Goal: Download file/media

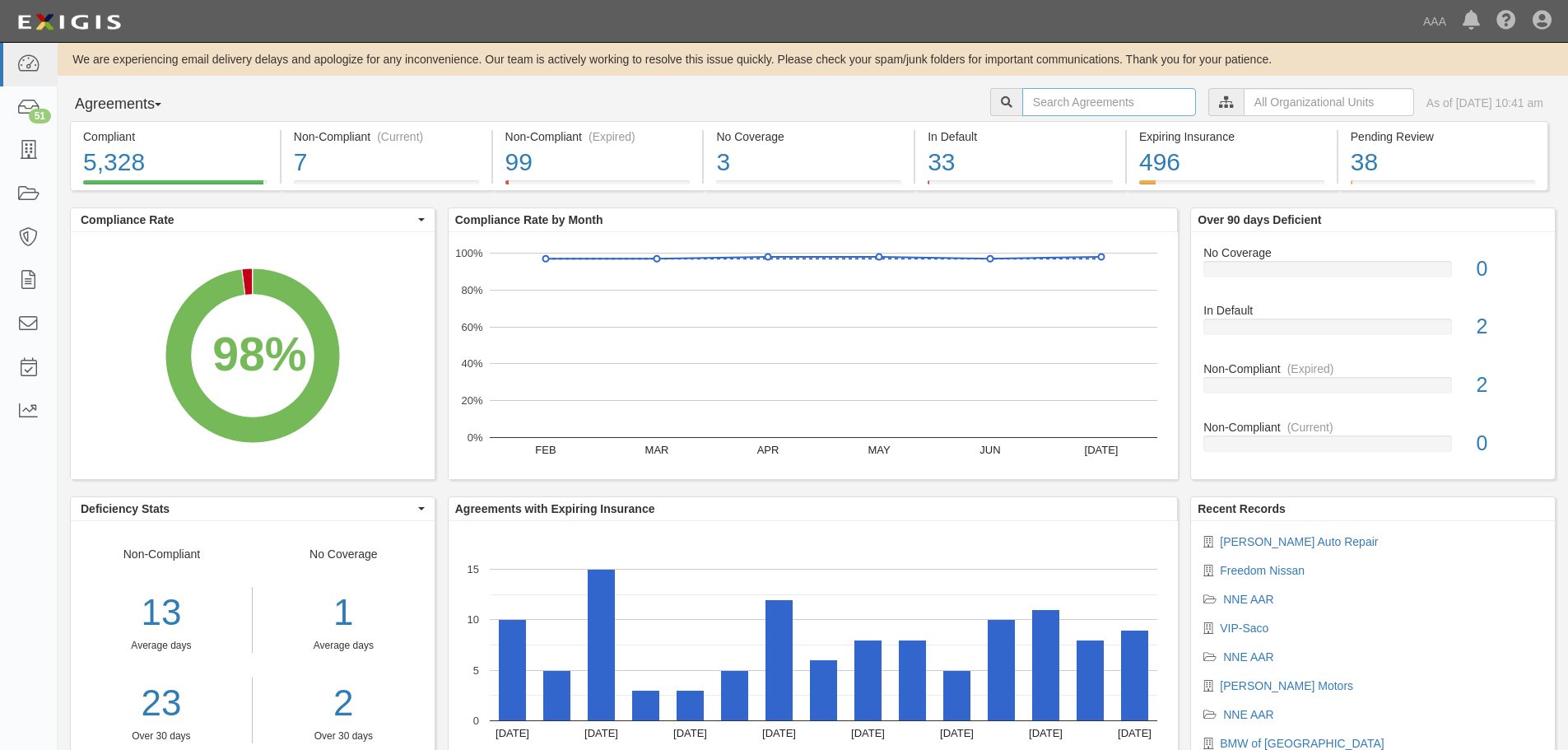
click at [1064, 101] on input "text" at bounding box center [1109, 102] width 173 height 28
type input "beaulieu"
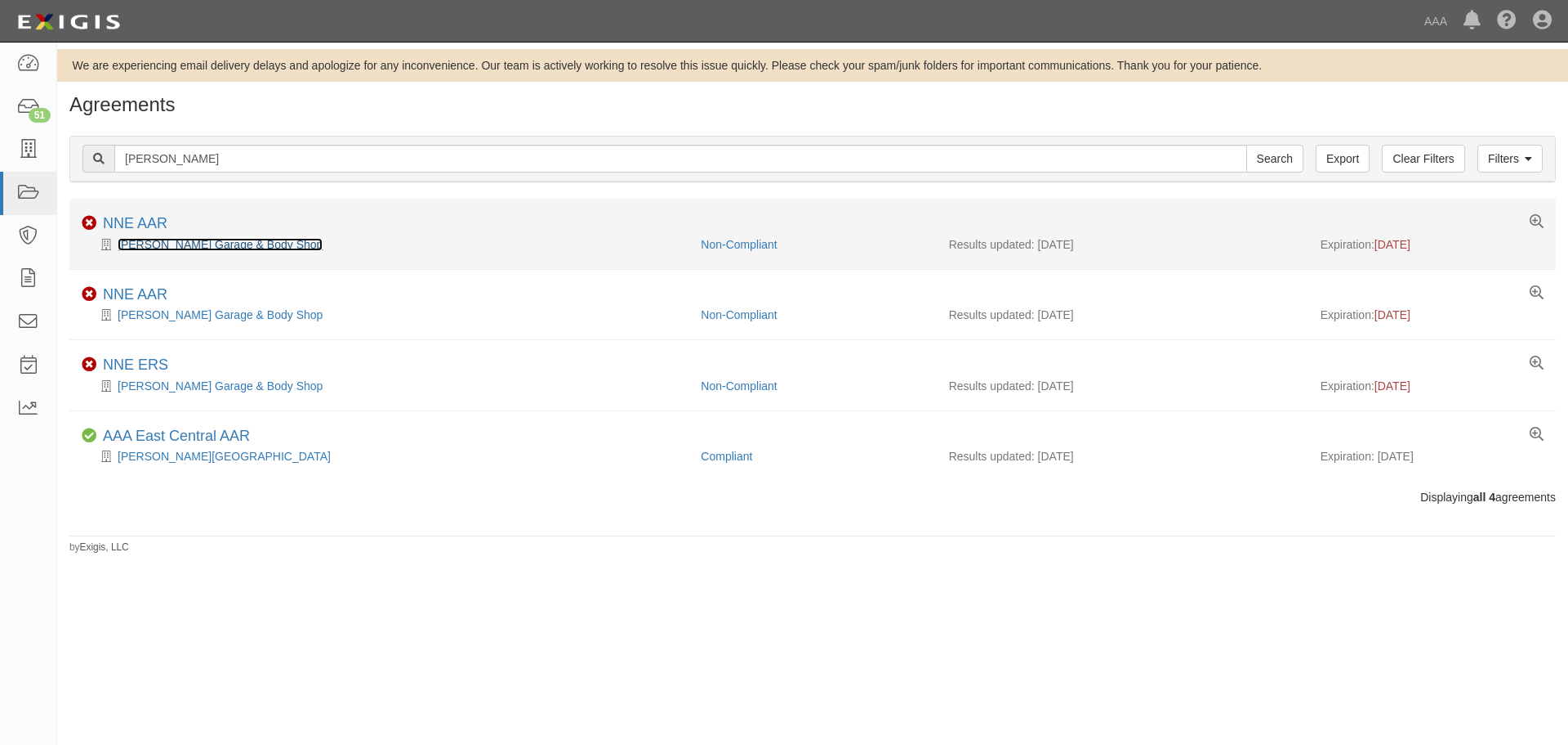
click at [124, 245] on link "[PERSON_NAME] Garage & Body Shop" at bounding box center [220, 244] width 205 height 13
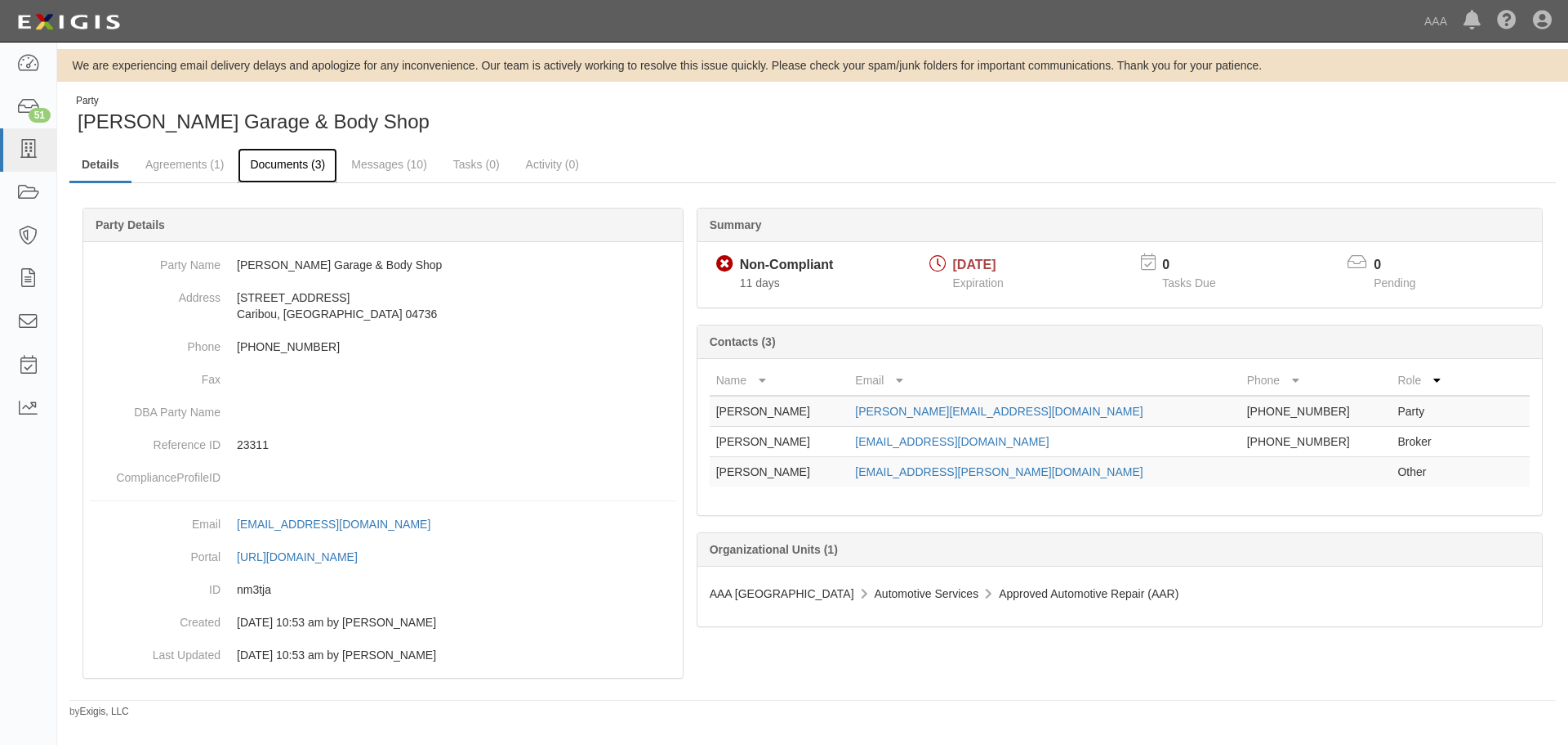
click at [286, 169] on link "Documents (3)" at bounding box center [287, 166] width 99 height 35
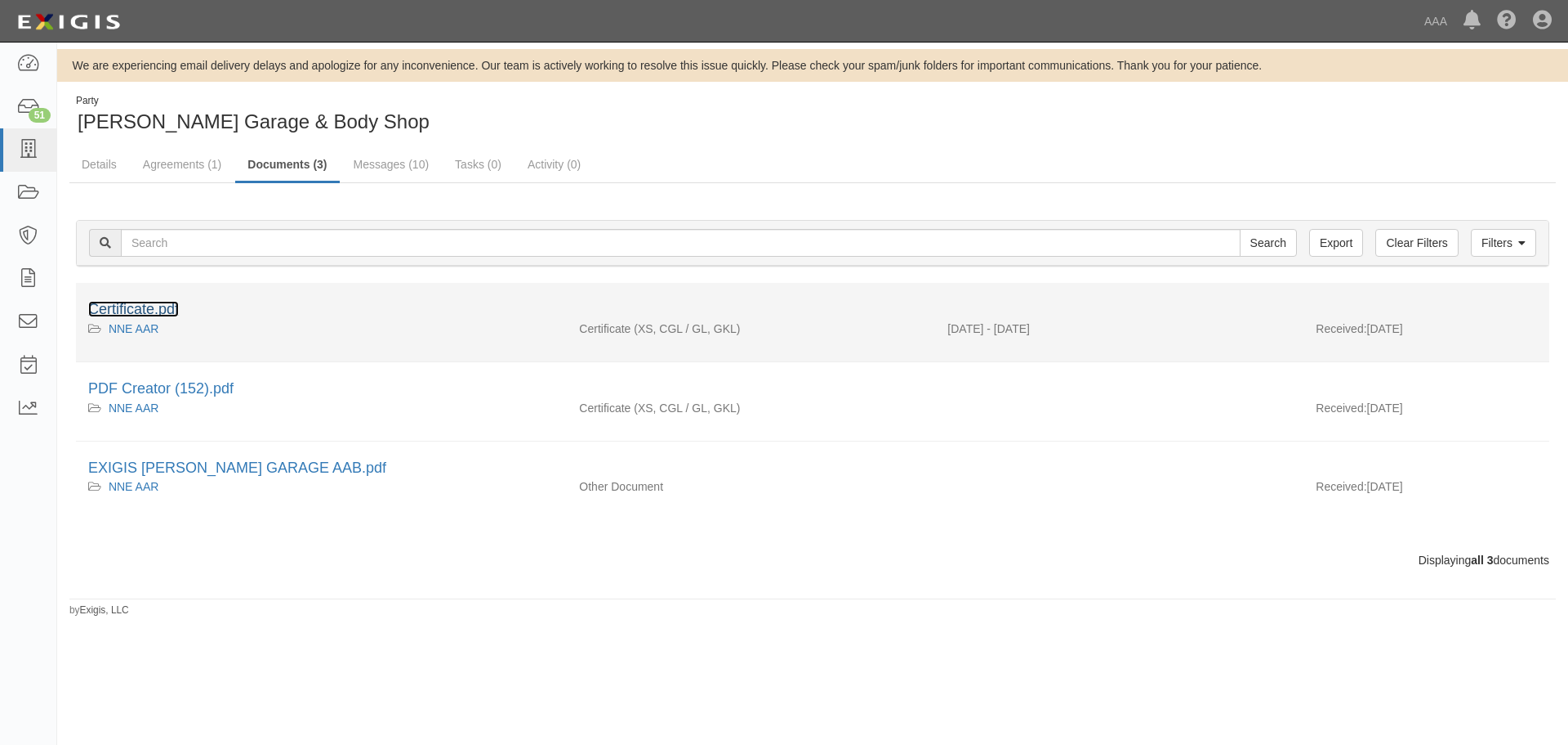
click at [149, 303] on link "Certificate.pdf" at bounding box center [134, 309] width 90 height 16
